Goal: Learn about a topic

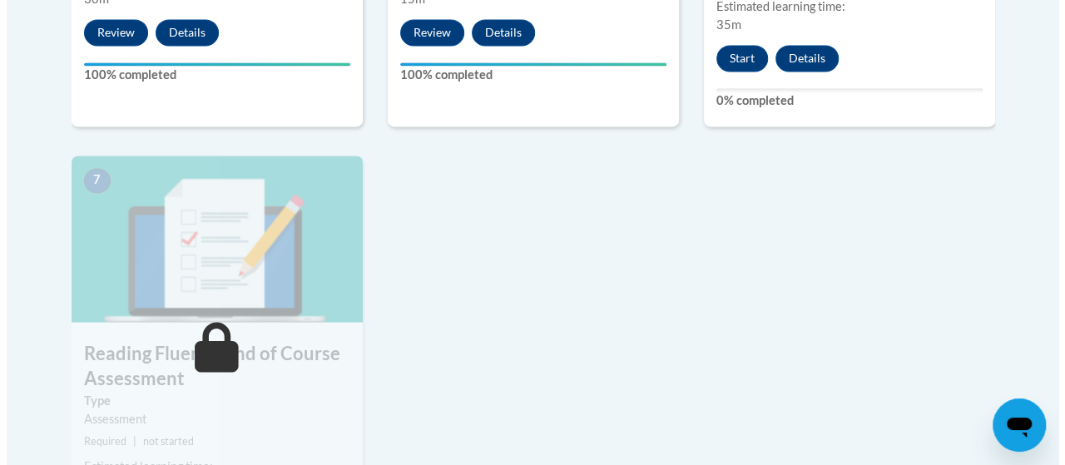
scroll to position [1170, 0]
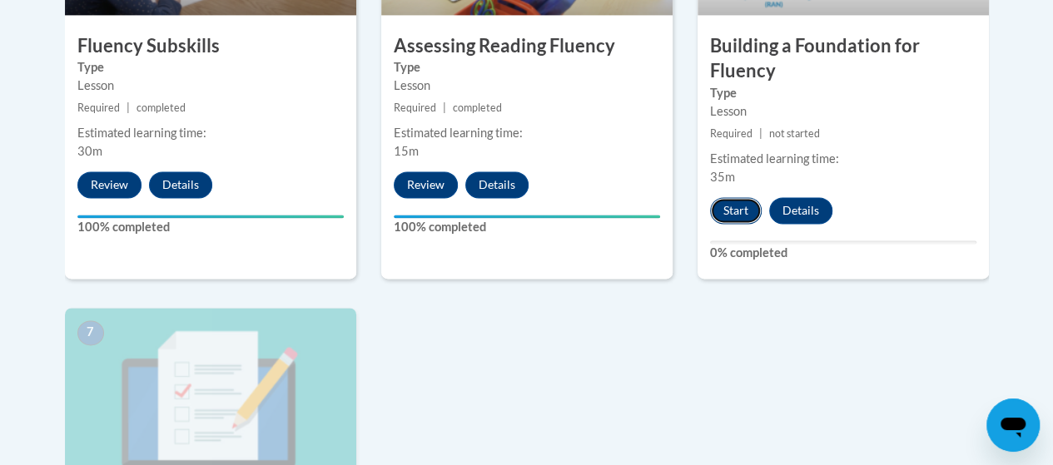
click at [727, 221] on button "Start" at bounding box center [736, 210] width 52 height 27
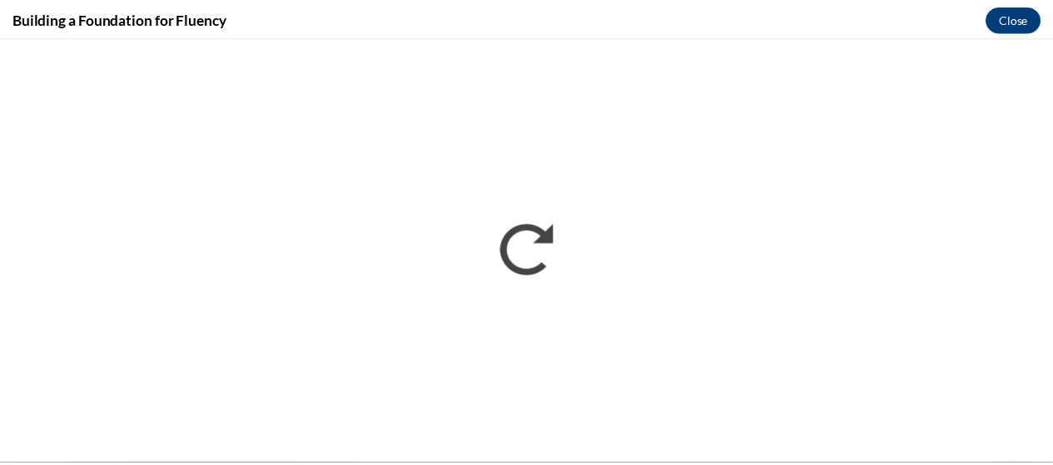
scroll to position [0, 0]
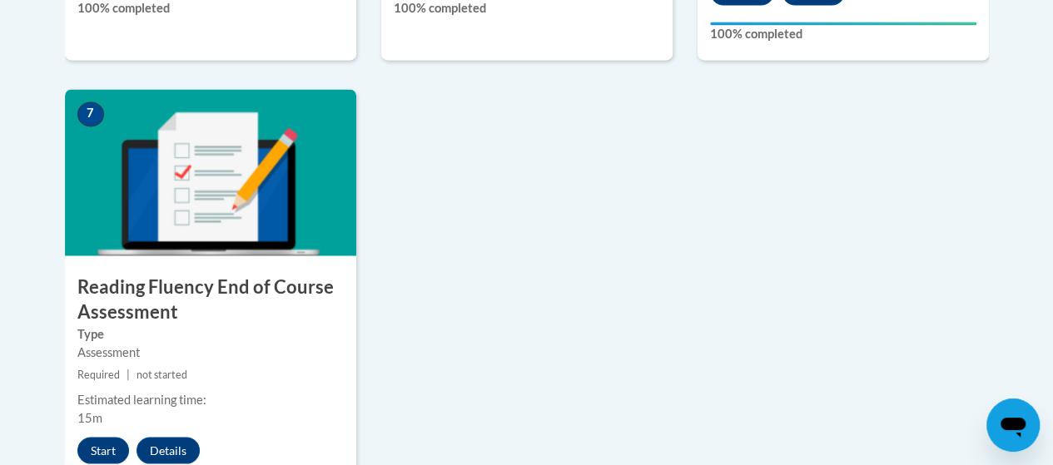
scroll to position [1411, 0]
